Goal: Transaction & Acquisition: Purchase product/service

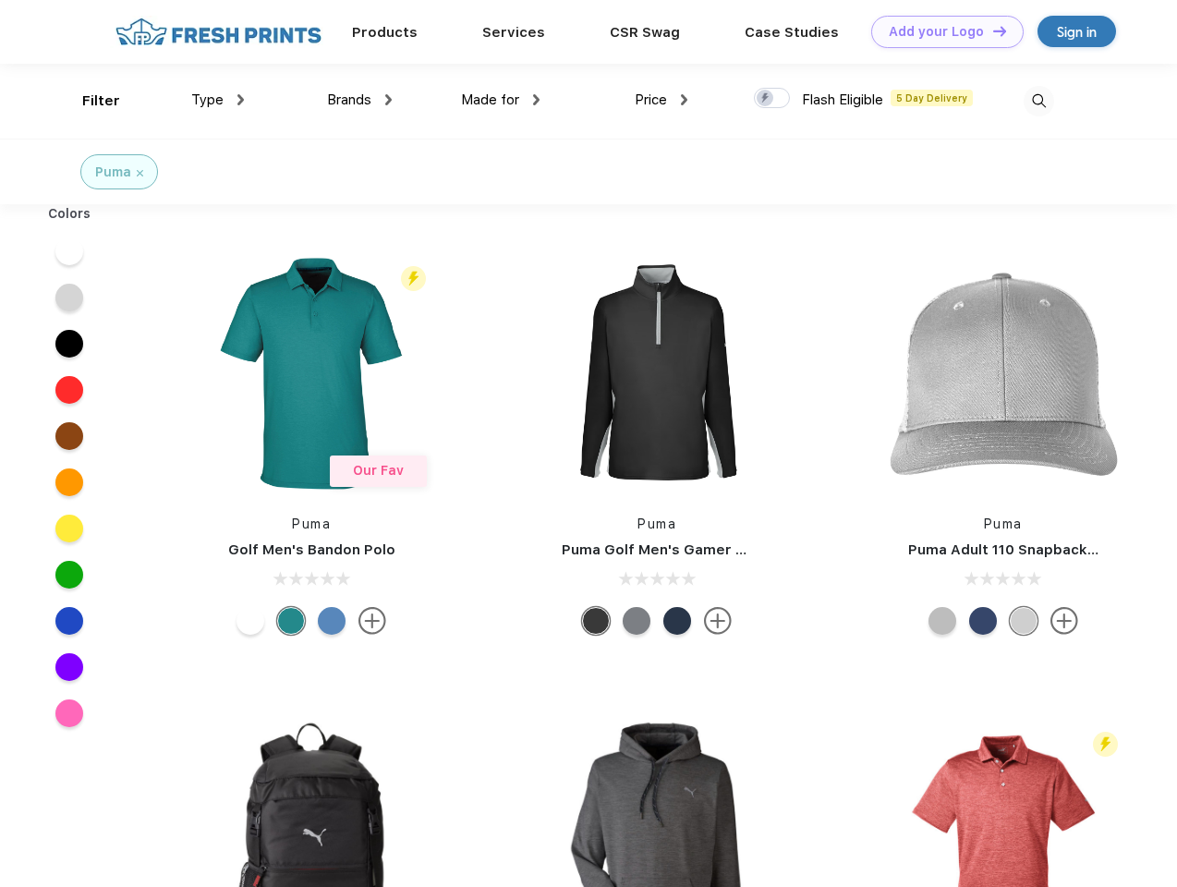
scroll to position [1, 0]
click at [940, 31] on link "Add your Logo Design Tool" at bounding box center [947, 32] width 152 height 32
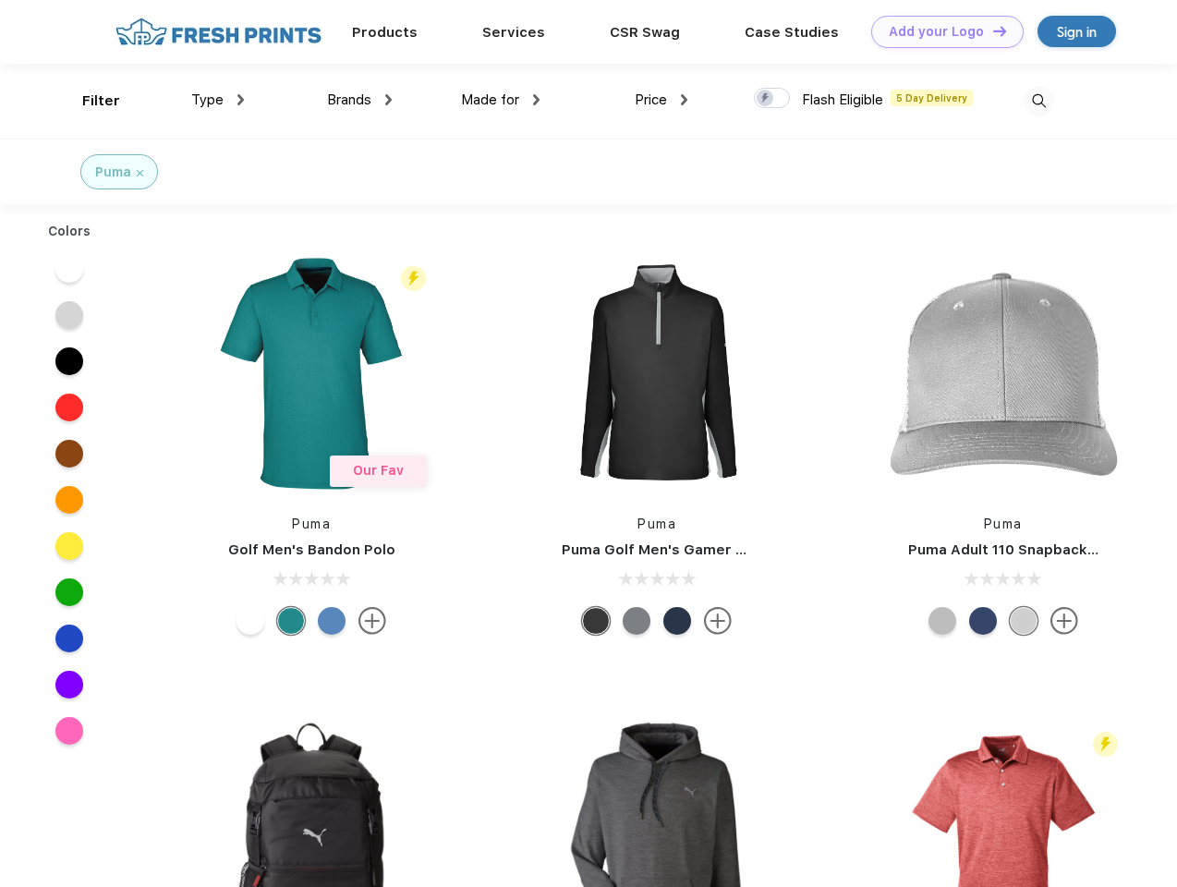
click at [0, 0] on div "Design Tool" at bounding box center [0, 0] width 0 height 0
click at [991, 30] on link "Add your Logo Design Tool" at bounding box center [947, 32] width 152 height 32
click at [89, 101] on div "Filter" at bounding box center [101, 101] width 38 height 21
click at [218, 100] on span "Type" at bounding box center [207, 99] width 32 height 17
click at [359, 100] on span "Brands" at bounding box center [349, 99] width 44 height 17
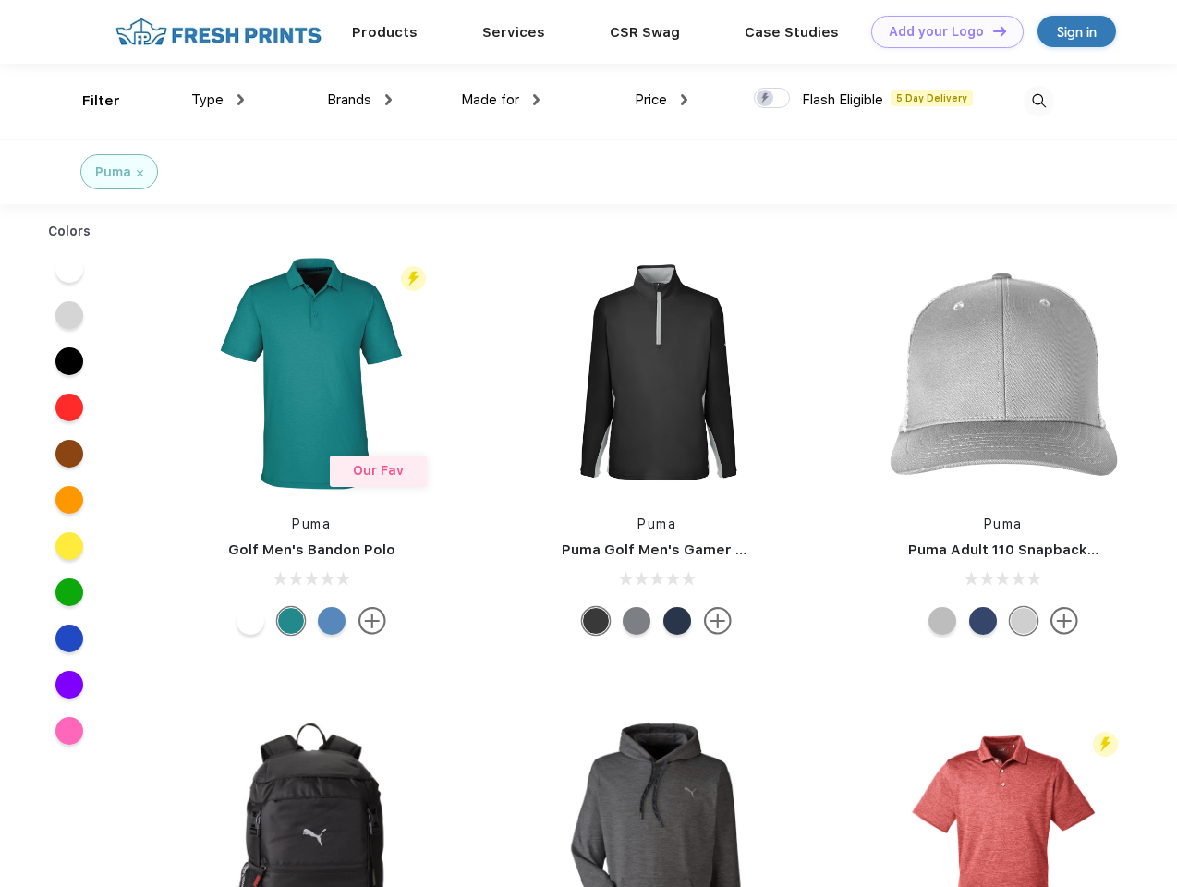
click at [501, 100] on span "Made for" at bounding box center [490, 99] width 58 height 17
click at [661, 100] on span "Price" at bounding box center [651, 99] width 32 height 17
click at [772, 99] on div at bounding box center [772, 98] width 36 height 20
click at [766, 99] on input "checkbox" at bounding box center [760, 93] width 12 height 12
click at [1038, 101] on img at bounding box center [1039, 101] width 30 height 30
